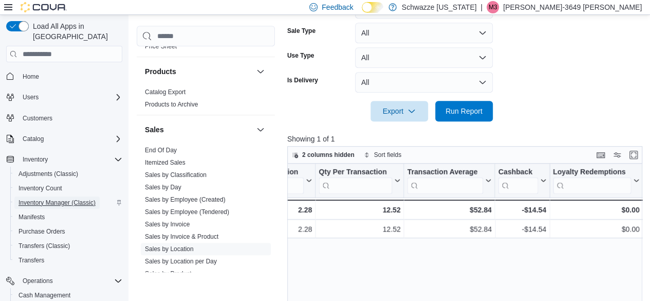
click at [60, 196] on span "Inventory Manager (Classic)" at bounding box center [56, 202] width 77 height 12
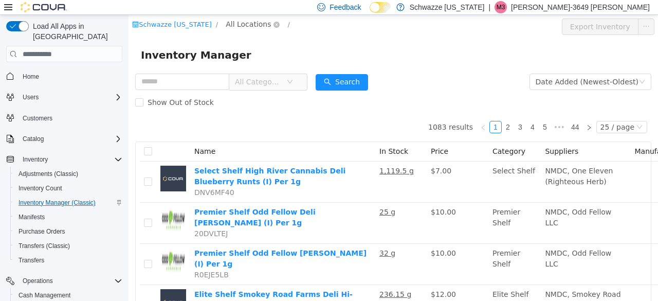
click at [232, 24] on span "All Locations" at bounding box center [248, 23] width 45 height 11
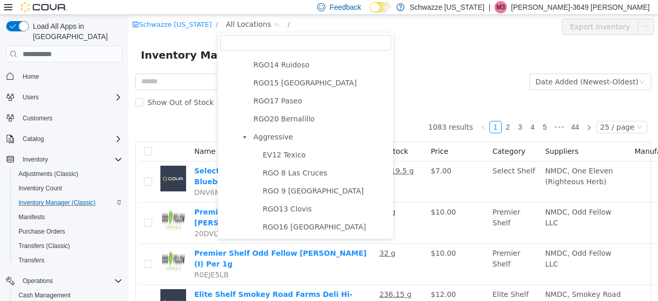
scroll to position [564, 0]
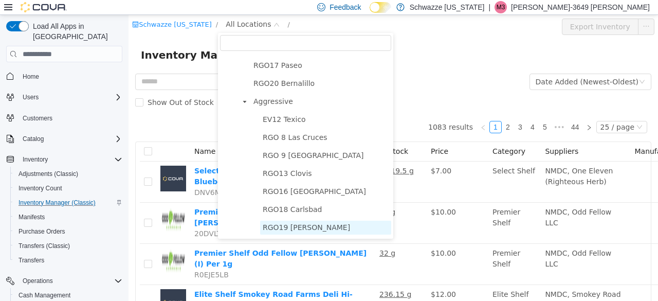
click at [283, 226] on span "RGO19 [PERSON_NAME]" at bounding box center [305, 227] width 87 height 8
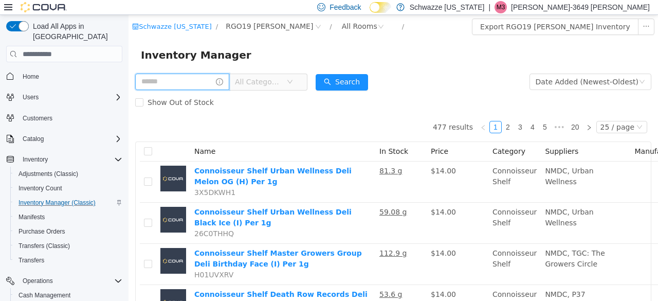
click at [189, 83] on input "text" at bounding box center [182, 81] width 94 height 16
type input "*******"
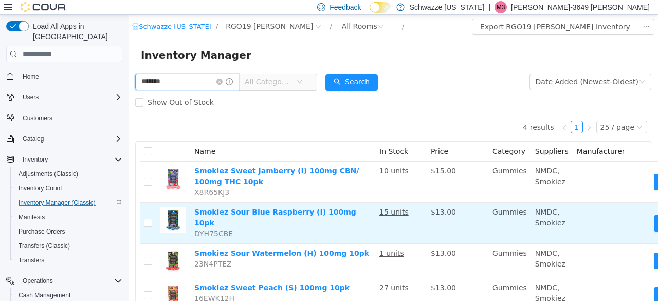
scroll to position [0, 64]
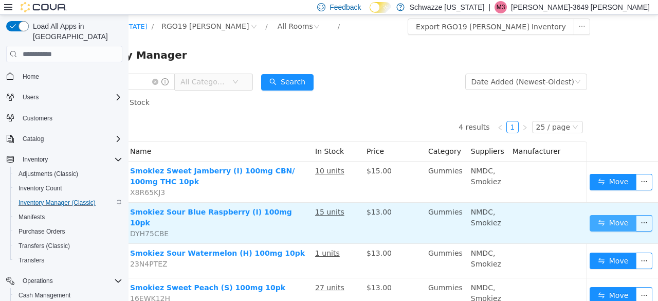
click at [611, 215] on button "Move" at bounding box center [612, 223] width 47 height 16
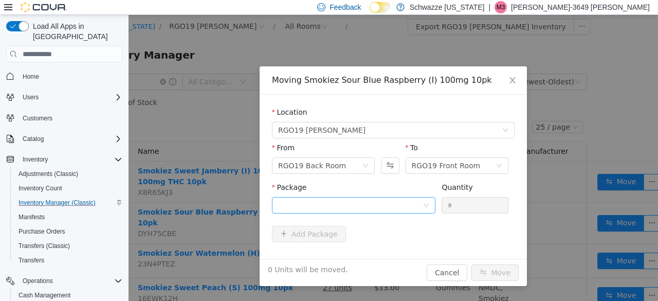
drag, startPoint x: 368, startPoint y: 195, endPoint x: 367, endPoint y: 208, distance: 12.4
click at [367, 208] on div "Package" at bounding box center [353, 199] width 163 height 35
click at [367, 208] on div at bounding box center [350, 204] width 144 height 15
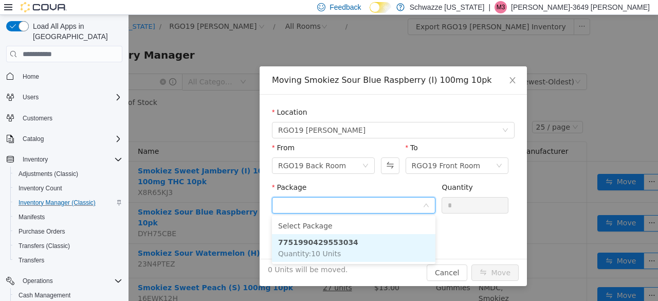
click at [345, 240] on li "7751990429553034 Quantity : 10 Units" at bounding box center [353, 248] width 163 height 28
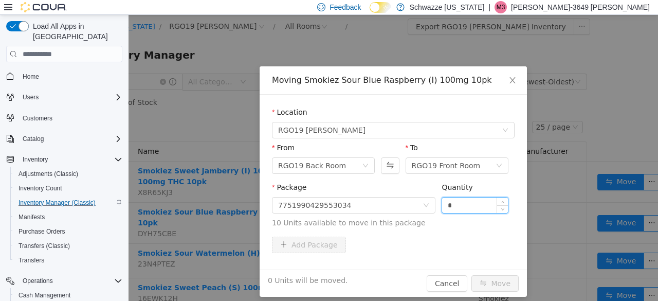
click at [443, 204] on input "*" at bounding box center [475, 204] width 66 height 15
type input "**"
click at [487, 288] on button "Move" at bounding box center [494, 283] width 47 height 16
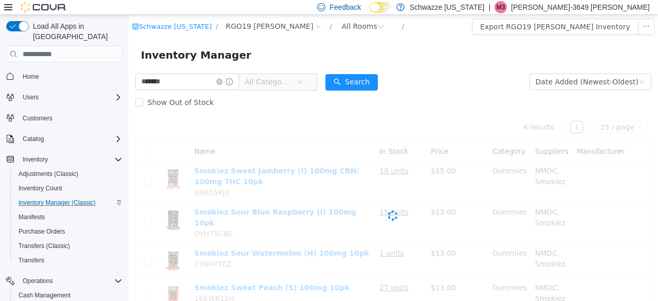
scroll to position [0, 0]
